Goal: Communication & Community: Answer question/provide support

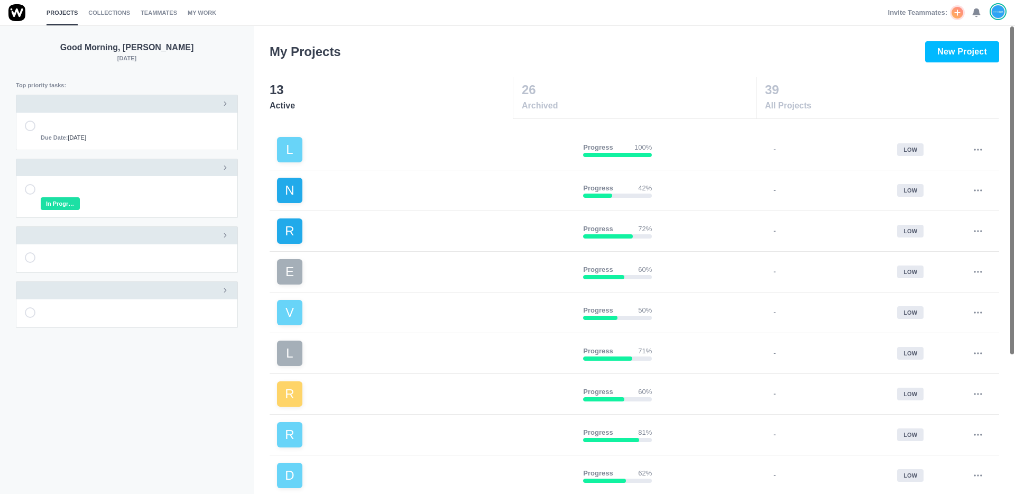
click at [976, 12] on use at bounding box center [976, 13] width 7 height 8
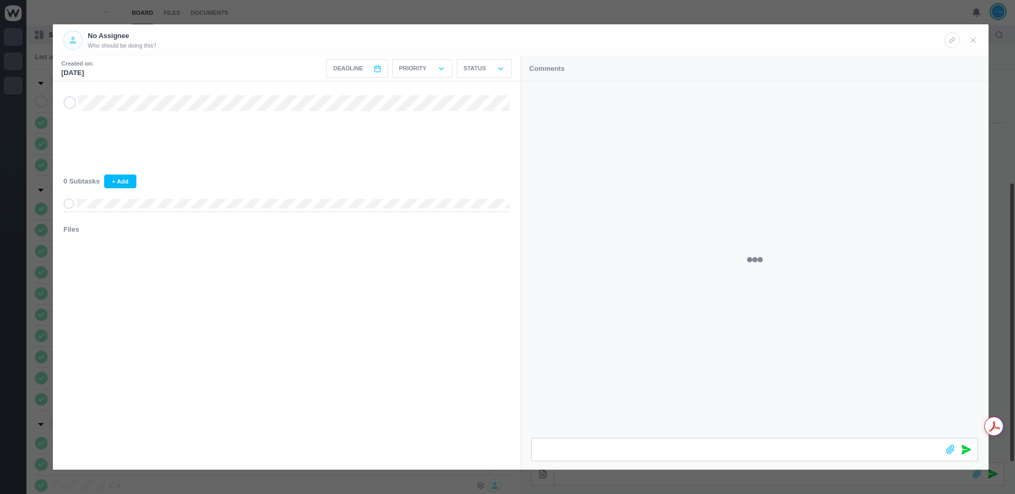
scroll to position [157, 0]
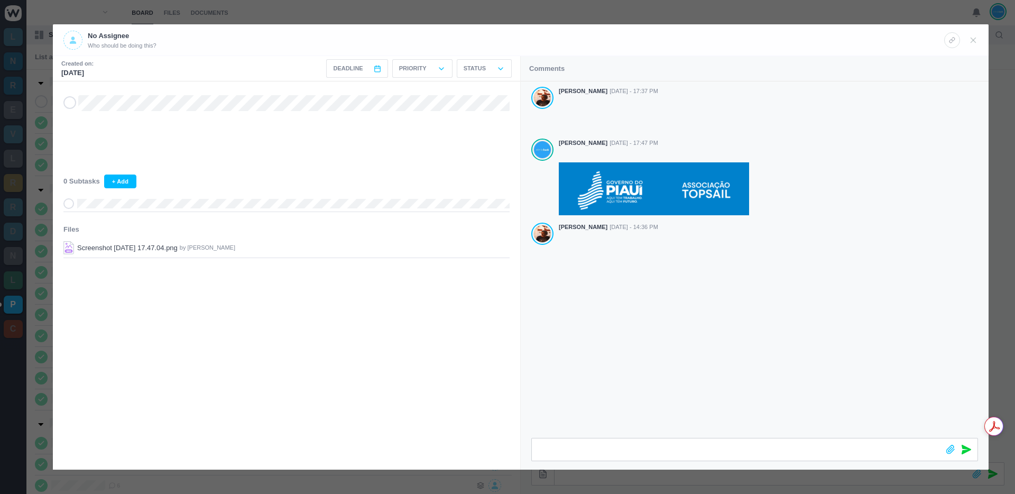
click at [662, 295] on div "Antonio Lopes Aug 25 - 17:37 PM João Tosta Aug 25 - 17:47 PM Antonio Lopes Aug …" at bounding box center [755, 259] width 468 height 356
click at [536, 438] on div at bounding box center [736, 444] width 408 height 31
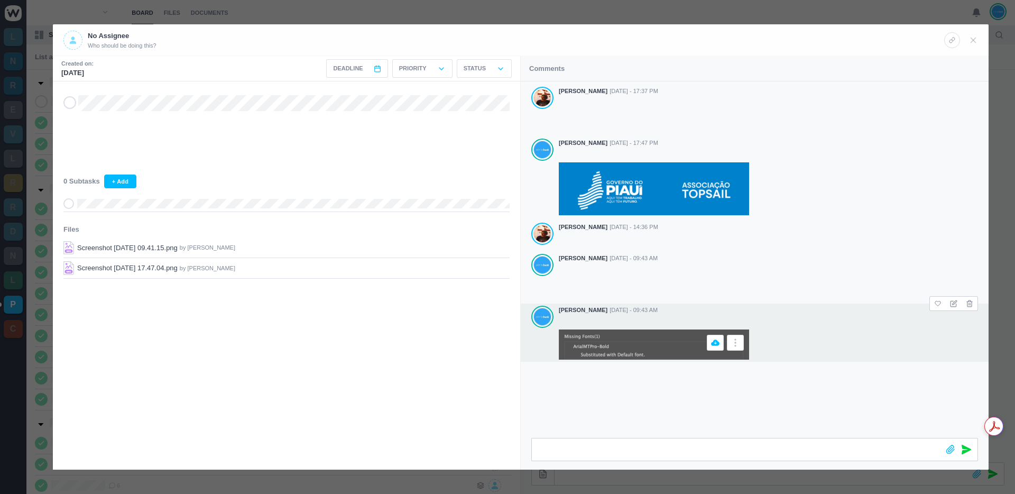
click at [628, 346] on img at bounding box center [654, 345] width 190 height 30
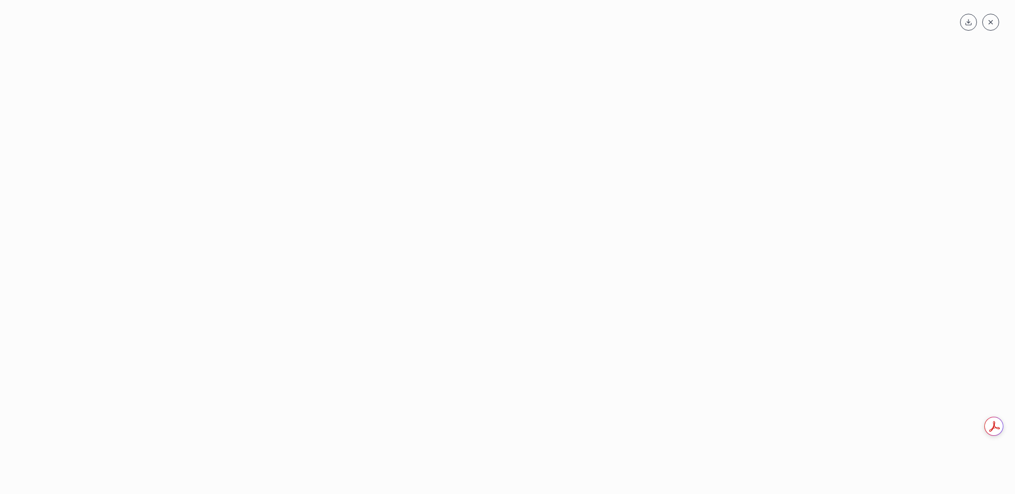
click at [992, 21] on use at bounding box center [992, 22] width 4 height 4
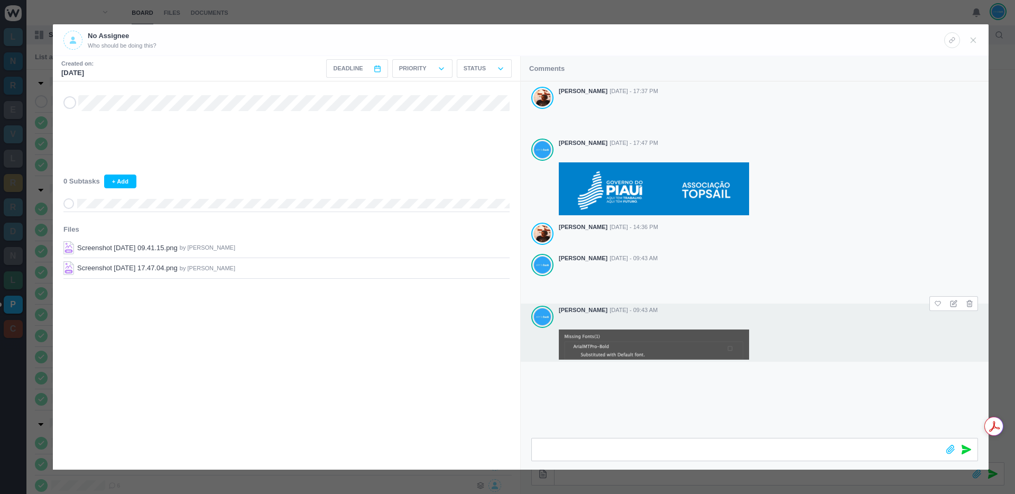
click at [665, 377] on div "Antonio Lopes Aug 25 - 17:37 PM João Tosta Aug 25 - 17:47 PM Antonio Lopes Aug …" at bounding box center [755, 259] width 468 height 356
click at [579, 337] on img at bounding box center [654, 345] width 190 height 30
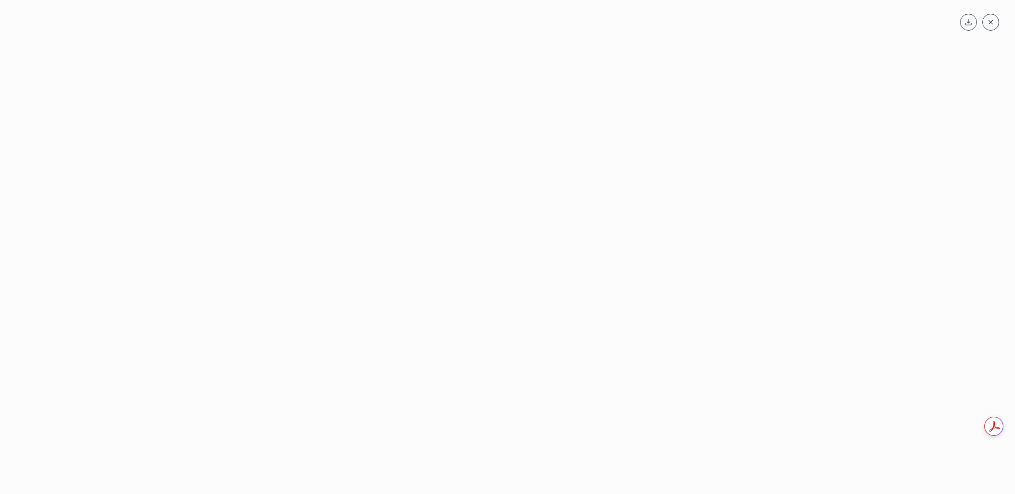
click at [992, 21] on use at bounding box center [992, 22] width 4 height 4
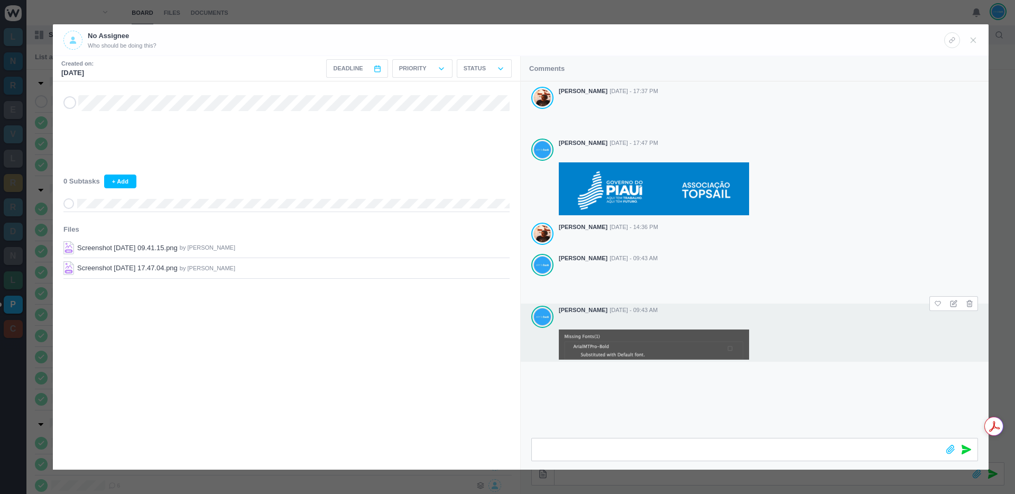
click at [767, 385] on div "Antonio Lopes Aug 25 - 17:37 PM João Tosta Aug 25 - 17:47 PM Antonio Lopes Aug …" at bounding box center [755, 259] width 468 height 356
click at [831, 330] on div at bounding box center [768, 345] width 419 height 30
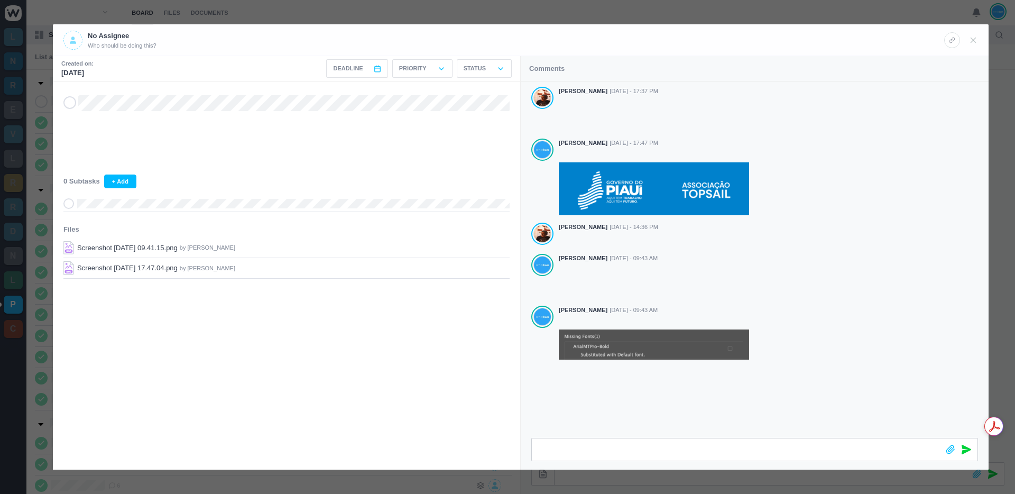
click at [834, 369] on div "Antonio Lopes Aug 25 - 17:37 PM João Tosta Aug 25 - 17:47 PM Antonio Lopes Aug …" at bounding box center [755, 259] width 468 height 356
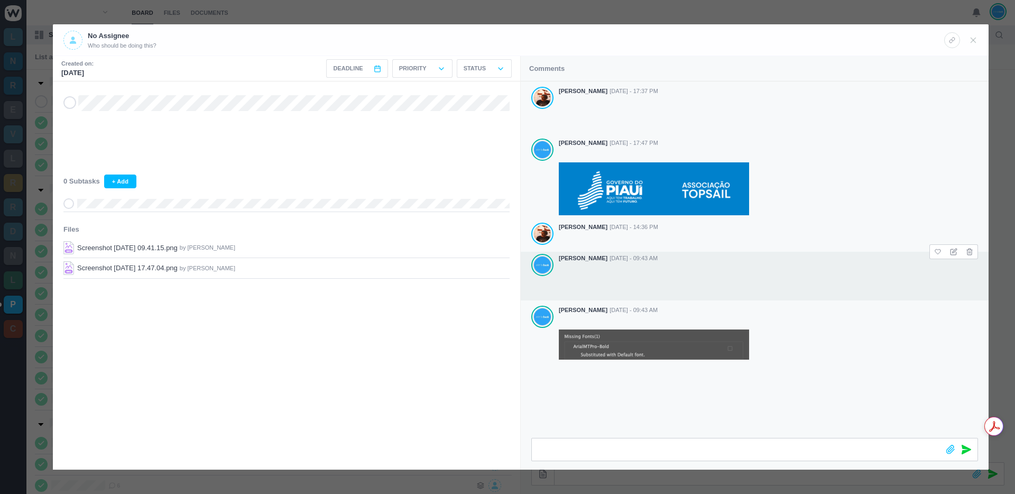
click at [759, 288] on div at bounding box center [768, 281] width 419 height 35
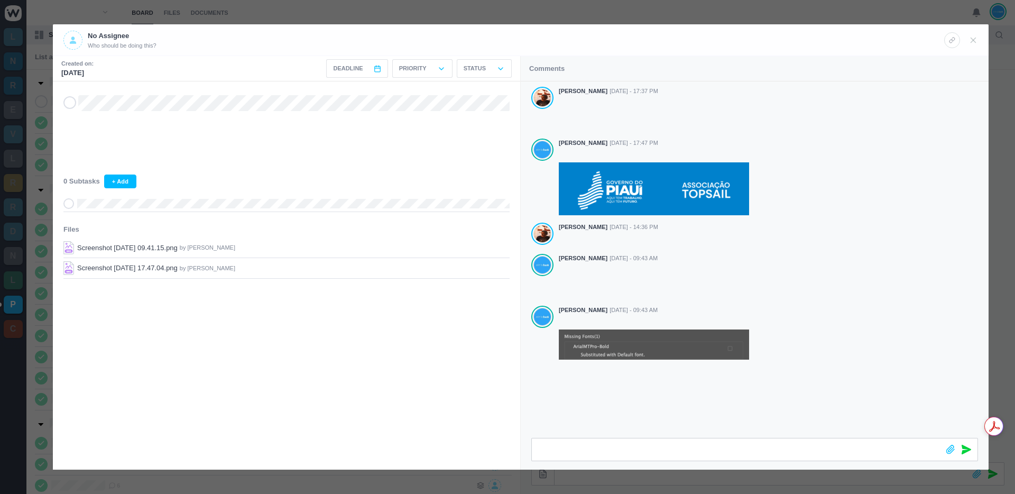
click at [775, 380] on div "Antonio Lopes Aug 25 - 17:37 PM João Tosta Aug 25 - 17:47 PM Antonio Lopes Aug …" at bounding box center [755, 259] width 468 height 356
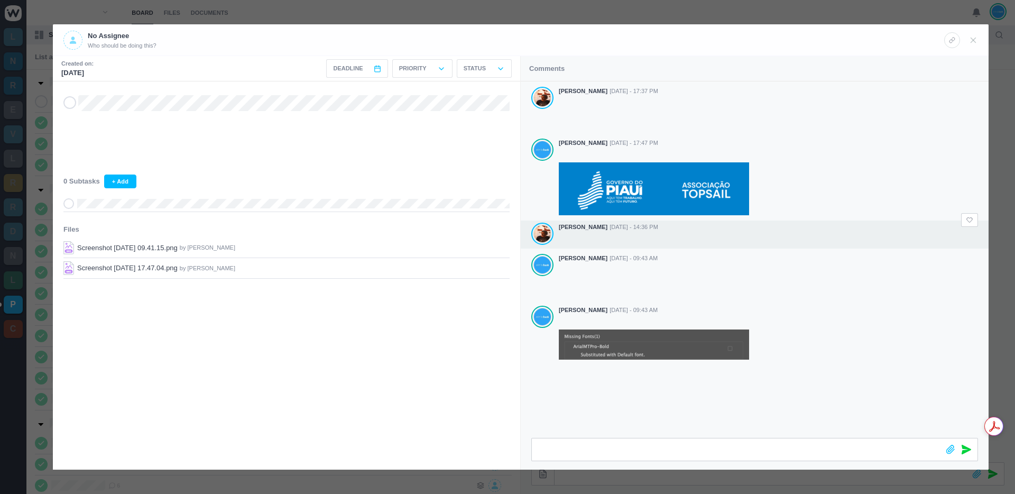
click at [845, 233] on div at bounding box center [768, 240] width 419 height 14
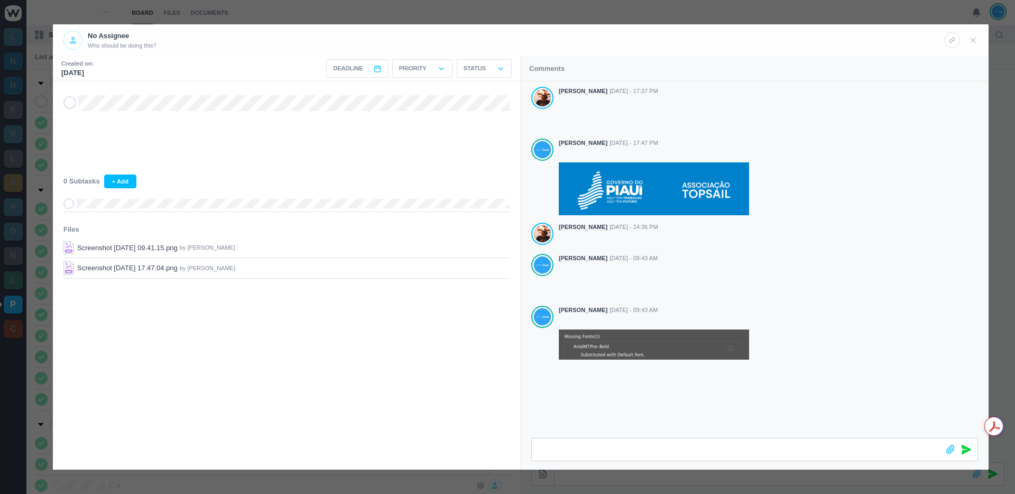
click at [800, 387] on div "Antonio Lopes Aug 25 - 17:37 PM João Tosta Aug 25 - 17:47 PM Antonio Lopes Aug …" at bounding box center [755, 259] width 468 height 356
click at [689, 17] on div at bounding box center [507, 247] width 1015 height 494
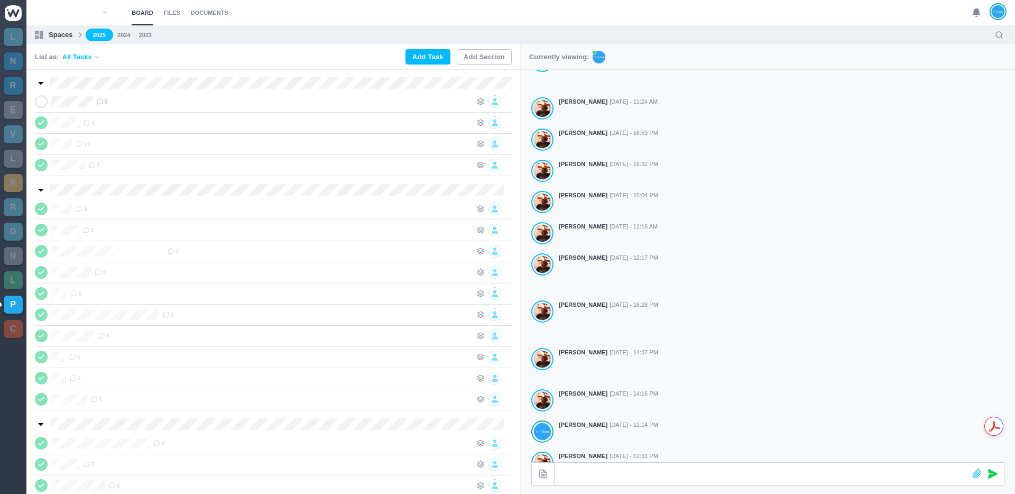
scroll to position [0, 0]
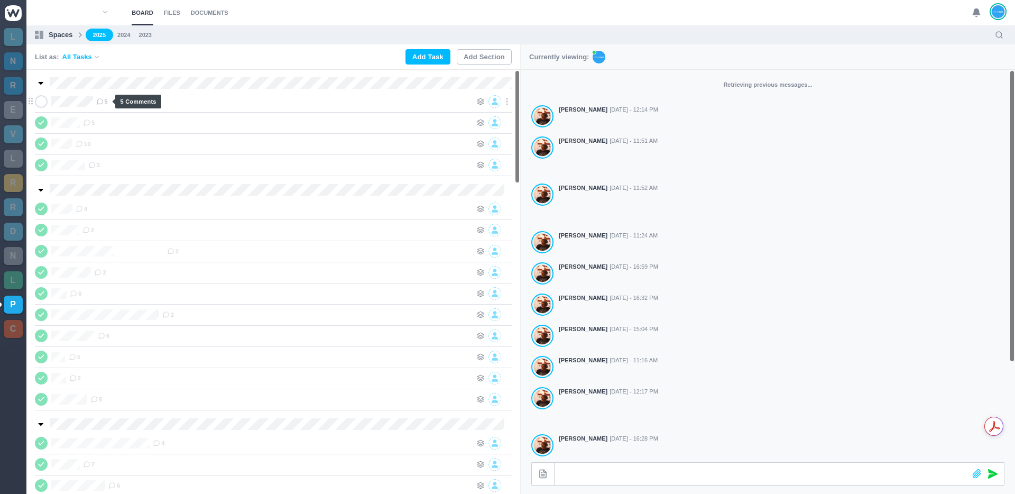
click at [104, 102] on icon at bounding box center [99, 101] width 7 height 7
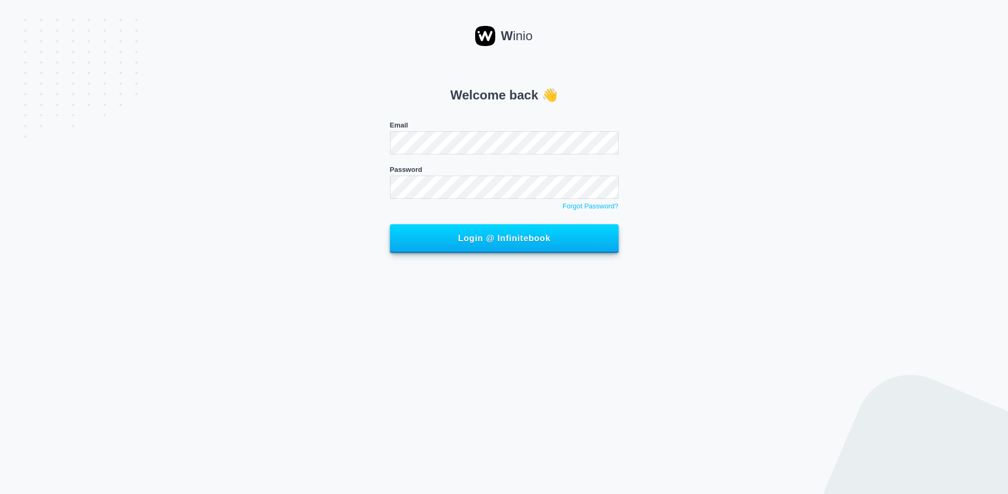
click at [390, 224] on button "Login @ Infinitebook" at bounding box center [504, 238] width 228 height 29
click at [767, 207] on div "Welcome back 👋 Email Password Forgot Password? Login @ Infinitebook" at bounding box center [504, 163] width 724 height 194
click at [500, 229] on button "Login @ Infinitebook" at bounding box center [504, 237] width 228 height 29
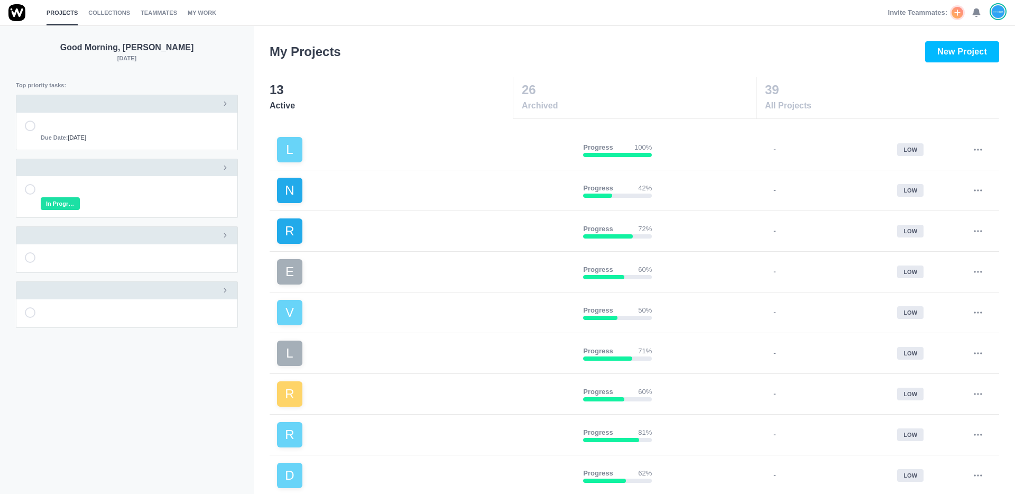
click at [980, 15] on icon at bounding box center [977, 13] width 10 height 10
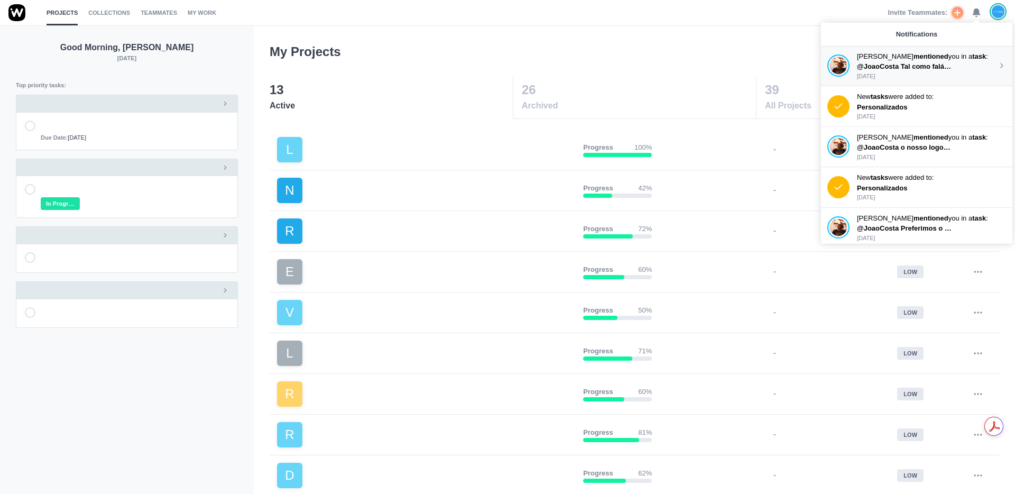
click at [947, 71] on p "@JoaoCosta Tal como falámos há pouco, aqui ficam as AF - apenas falta acrescent…" at bounding box center [904, 66] width 95 height 11
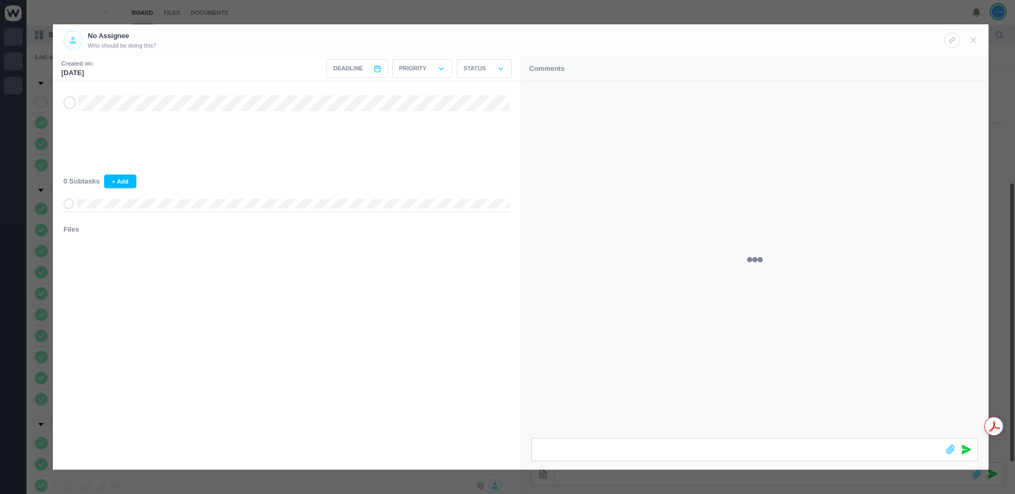
scroll to position [157, 0]
